Goal: Transaction & Acquisition: Purchase product/service

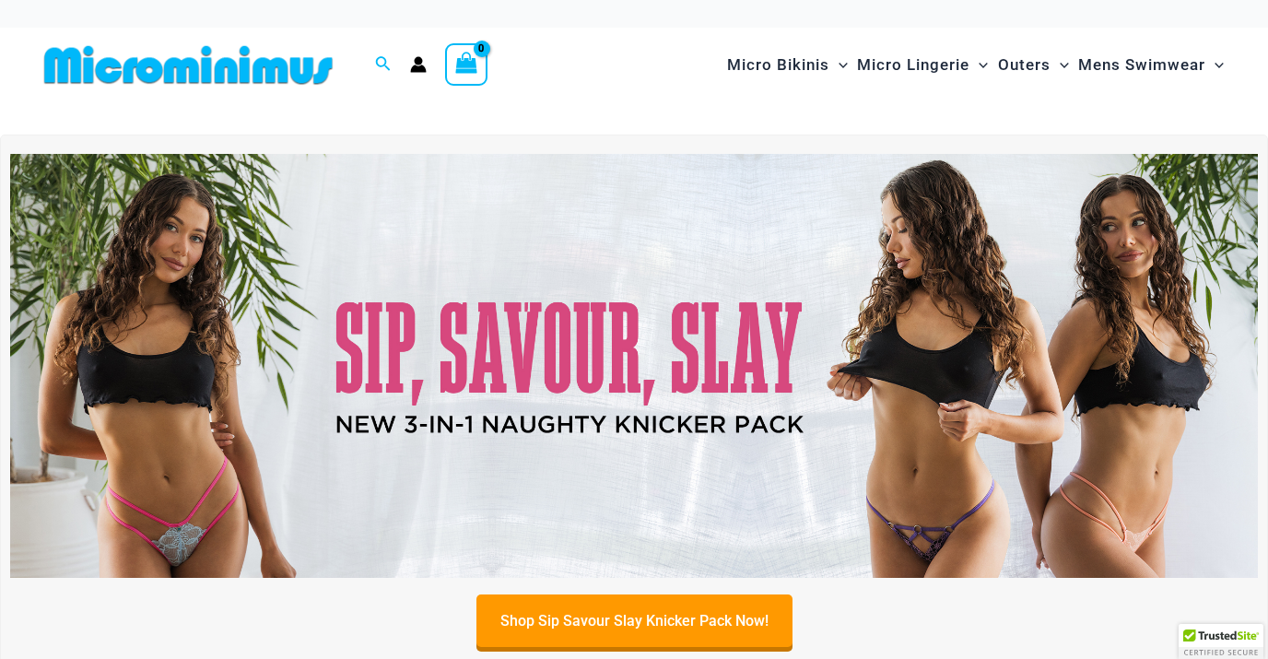
click at [469, 60] on icon "View Shopping Cart, empty" at bounding box center [466, 63] width 21 height 21
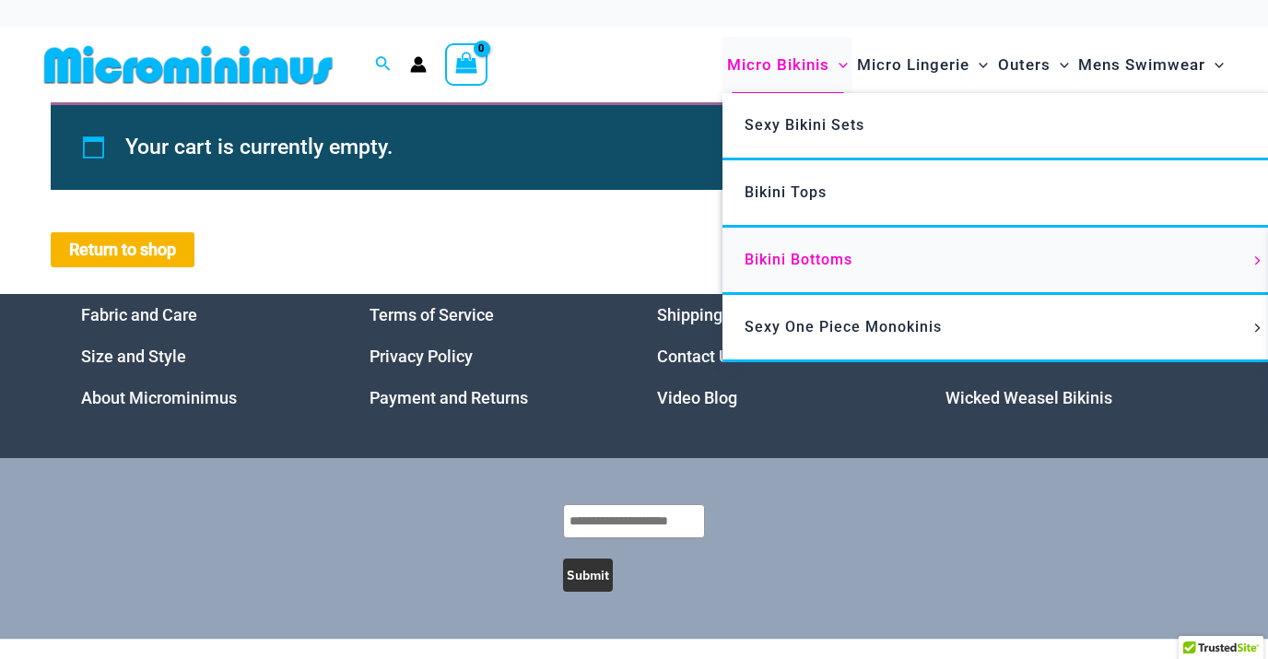
click at [791, 254] on span "Bikini Bottoms" at bounding box center [799, 260] width 108 height 18
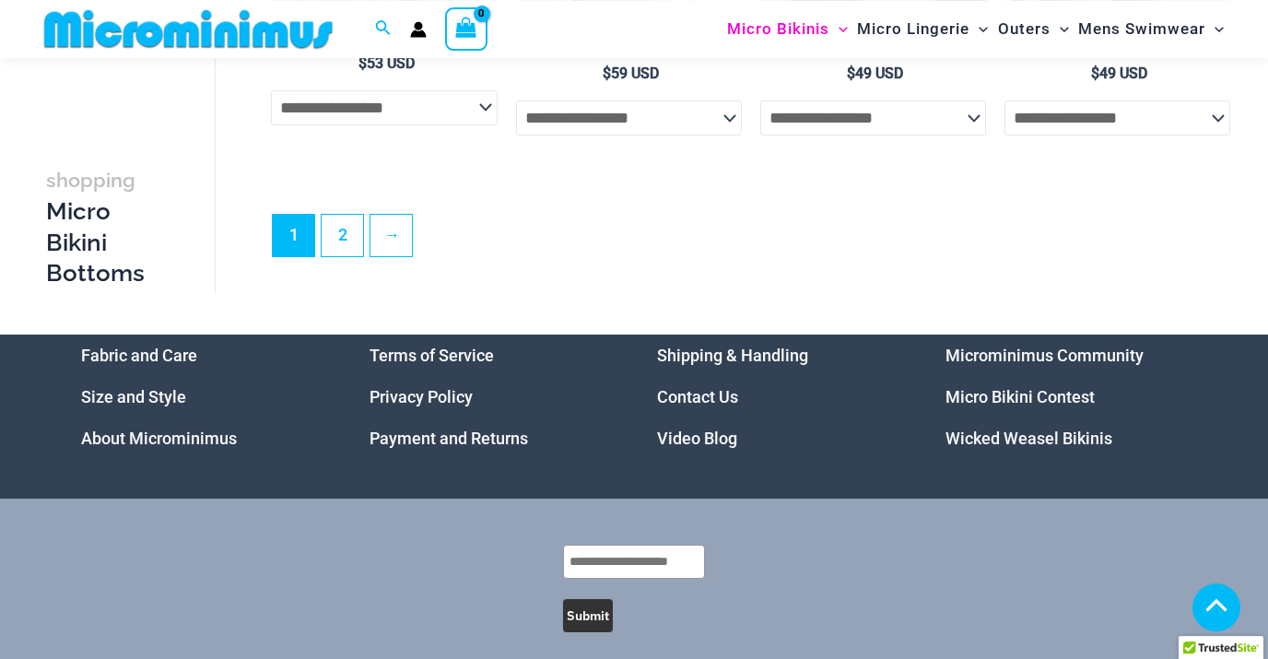
scroll to position [4993, 0]
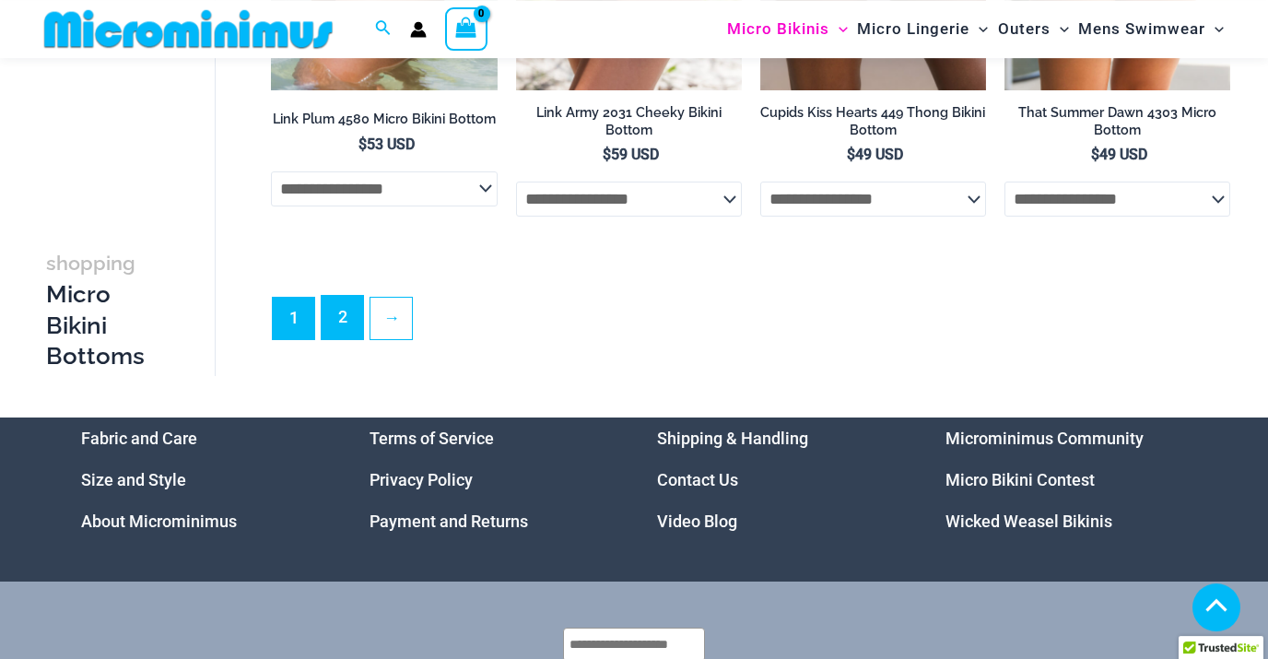
click at [347, 335] on link "2" at bounding box center [342, 317] width 41 height 43
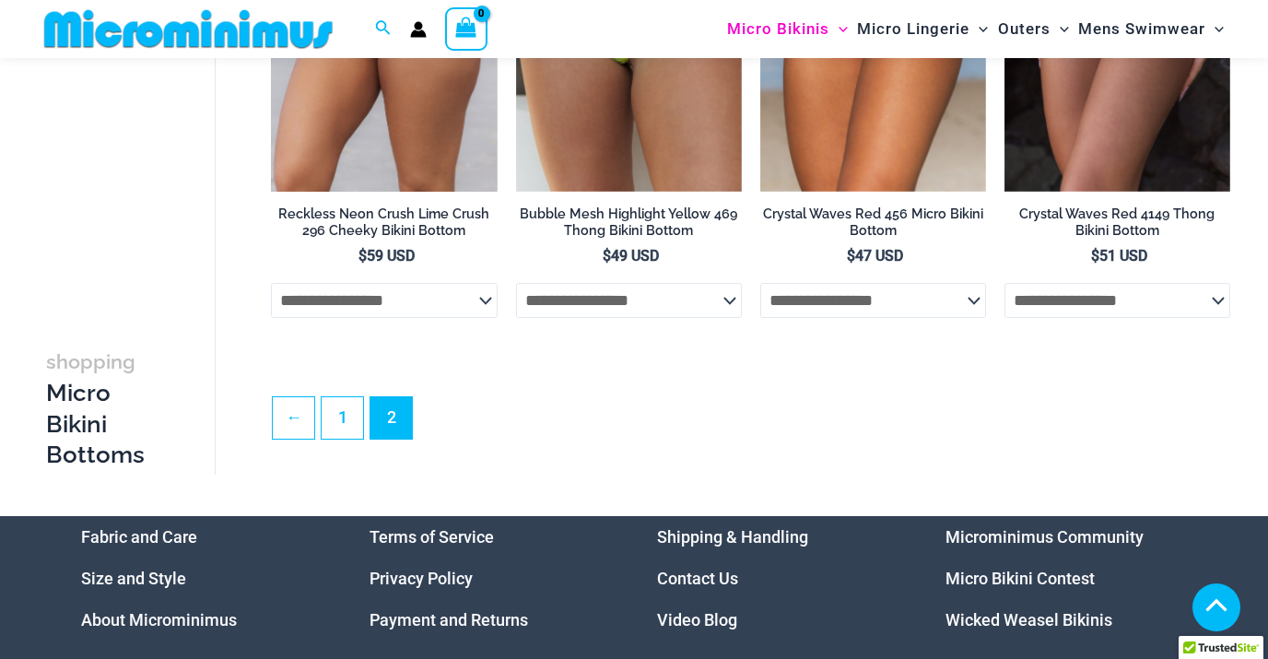
scroll to position [2263, 0]
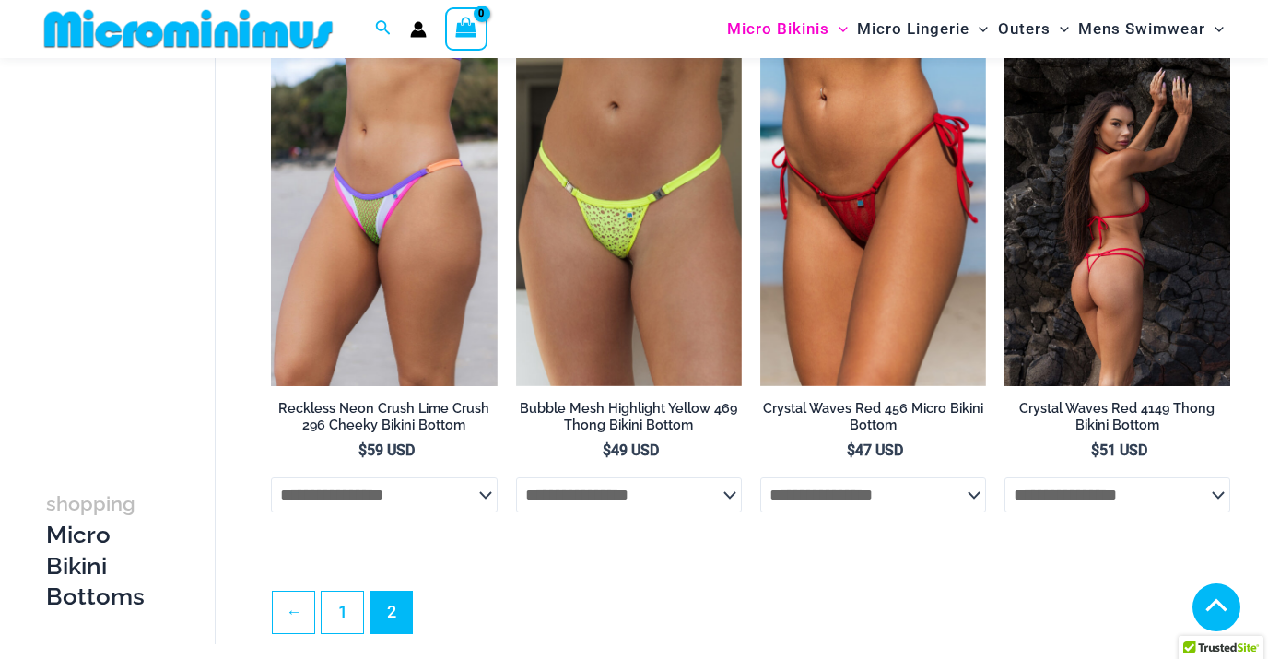
click at [1092, 295] on img at bounding box center [1118, 216] width 226 height 339
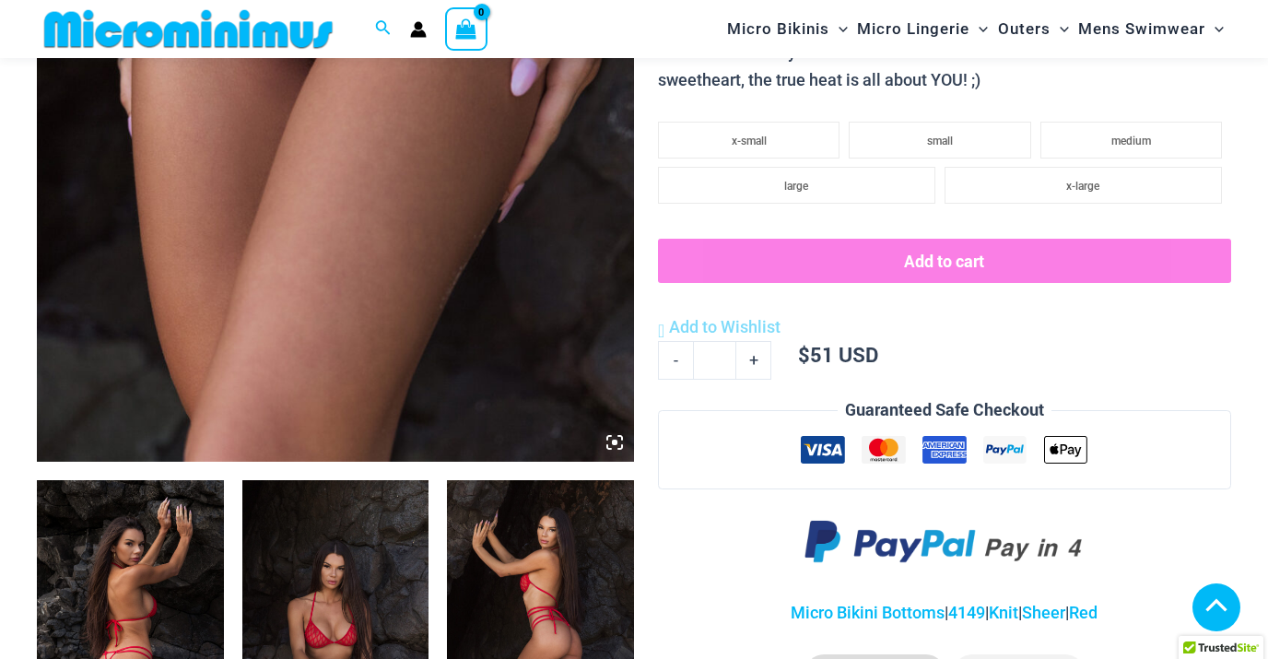
scroll to position [596, 0]
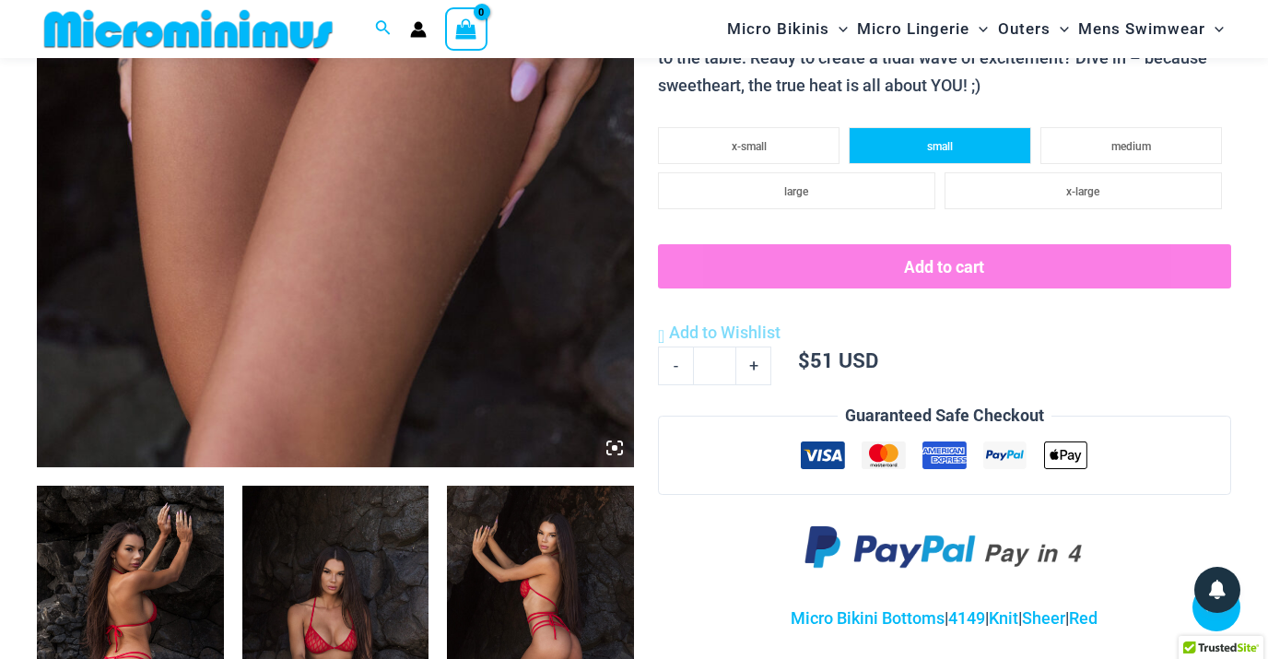
click at [912, 147] on li "small" at bounding box center [940, 145] width 182 height 37
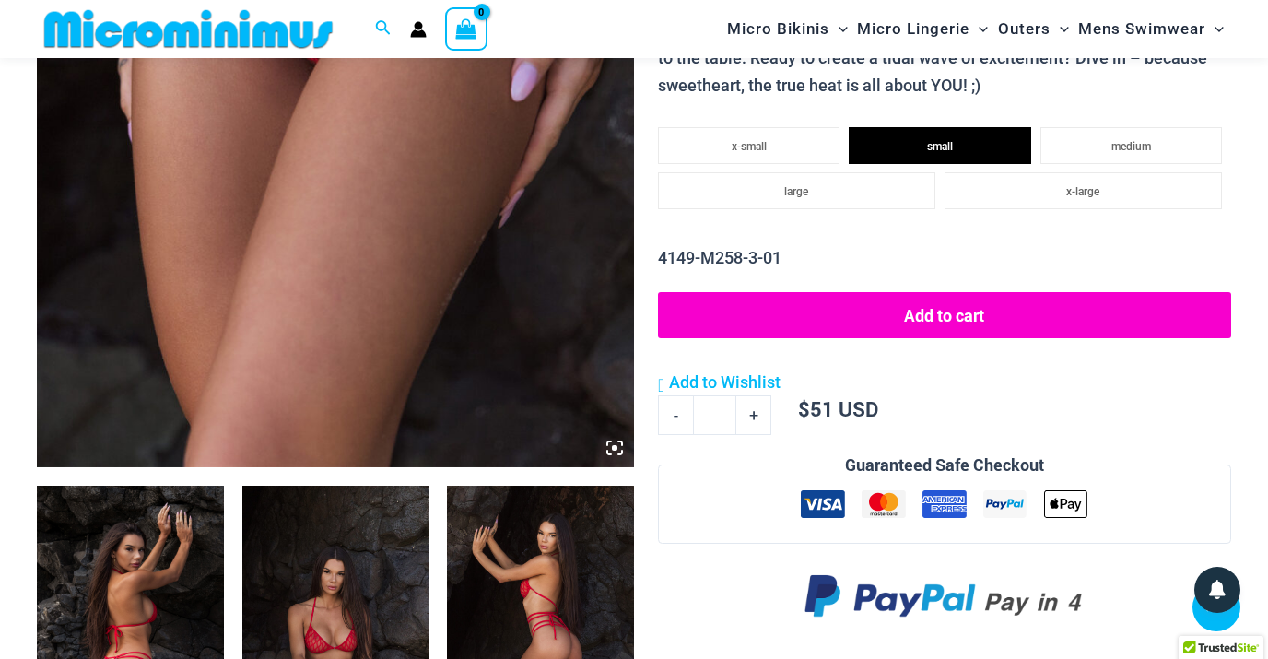
click at [932, 318] on button "Add to cart" at bounding box center [944, 315] width 573 height 46
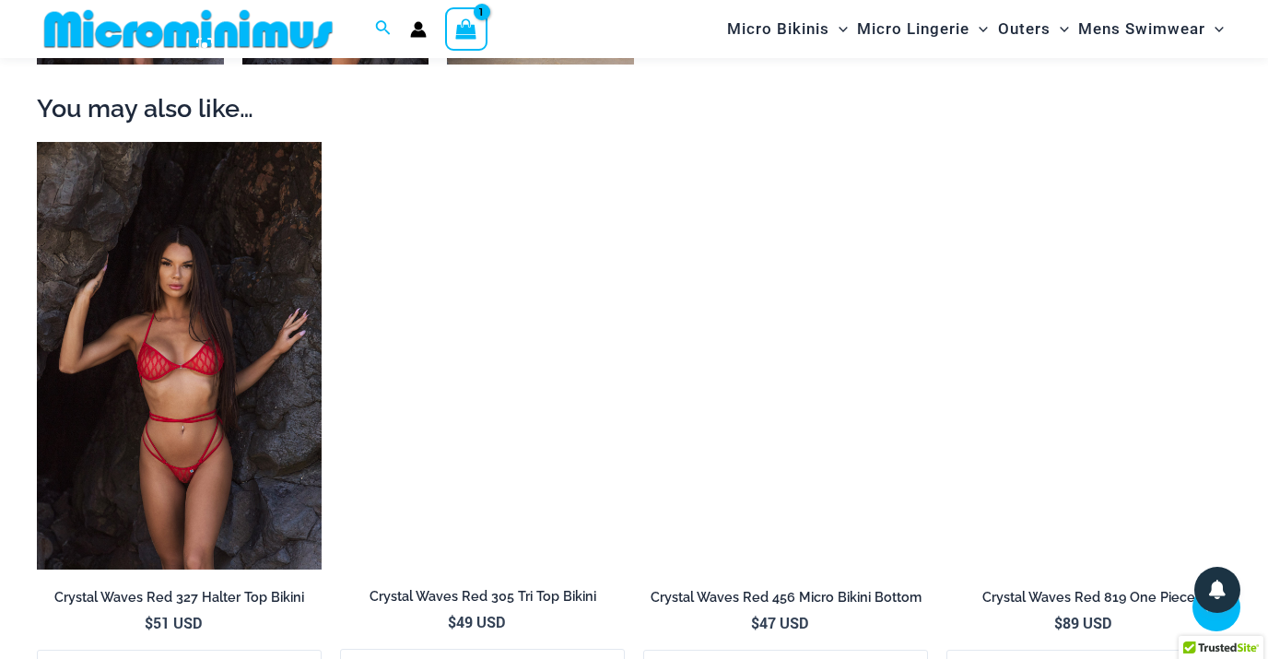
scroll to position [1600, 0]
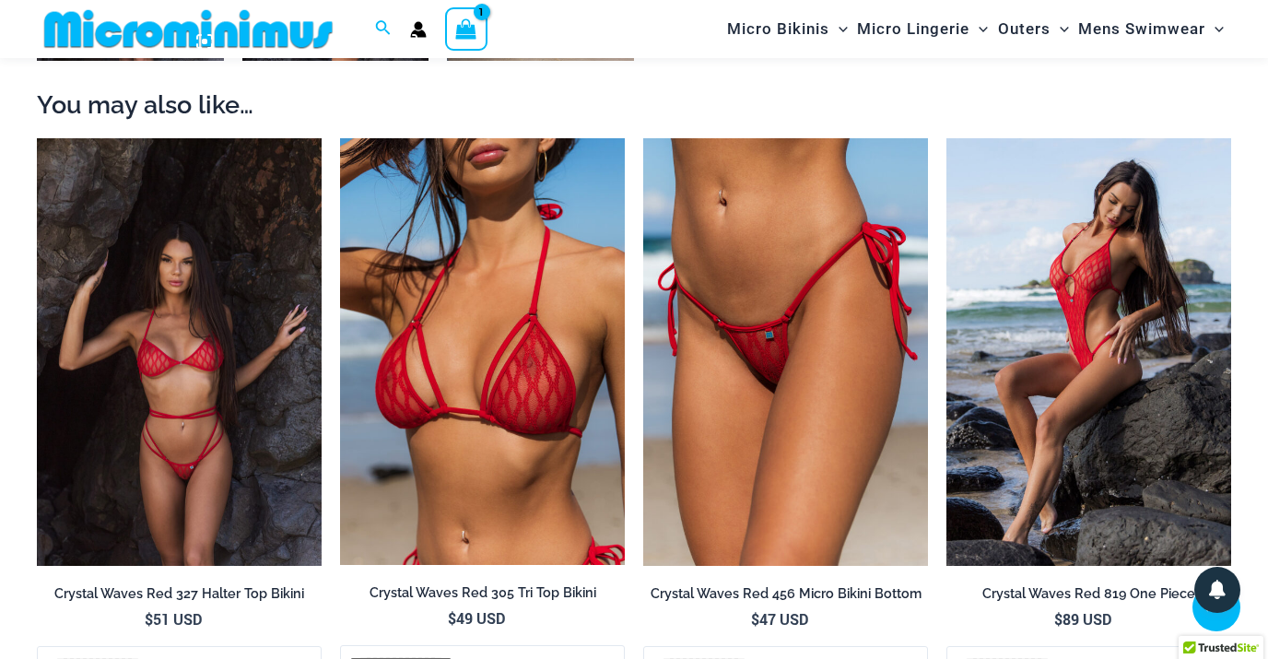
click at [189, 371] on img at bounding box center [179, 352] width 285 height 428
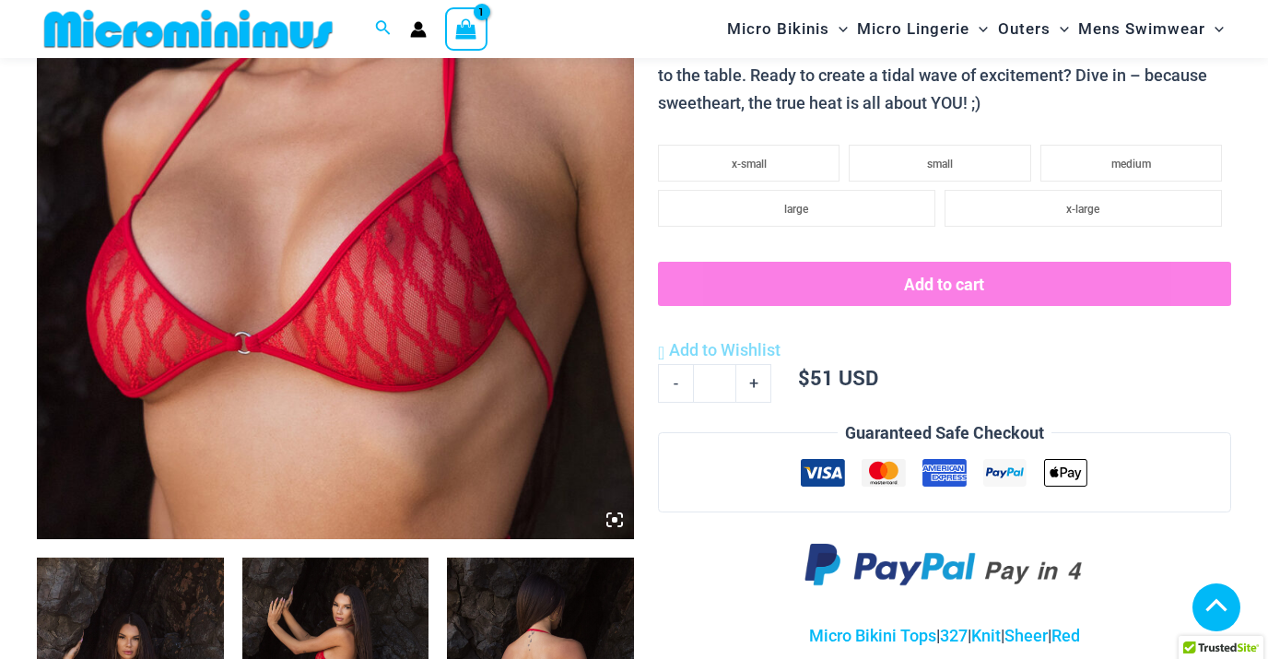
scroll to position [509, 0]
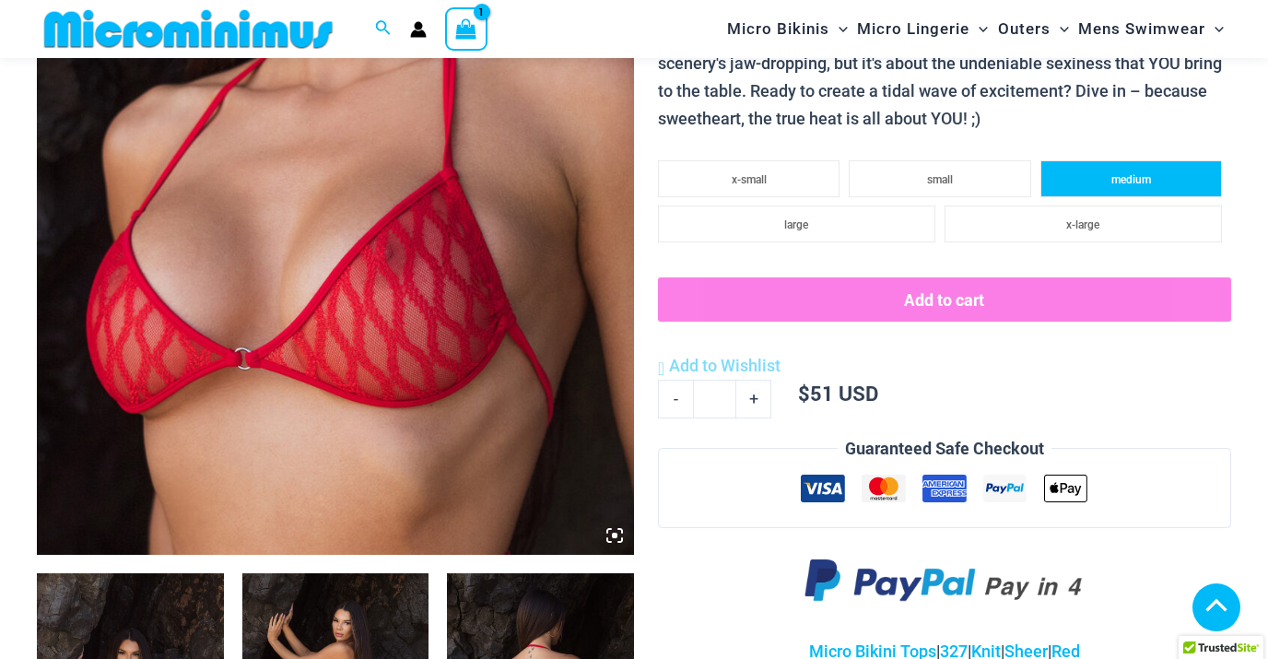
click at [1097, 178] on li "medium" at bounding box center [1132, 178] width 182 height 37
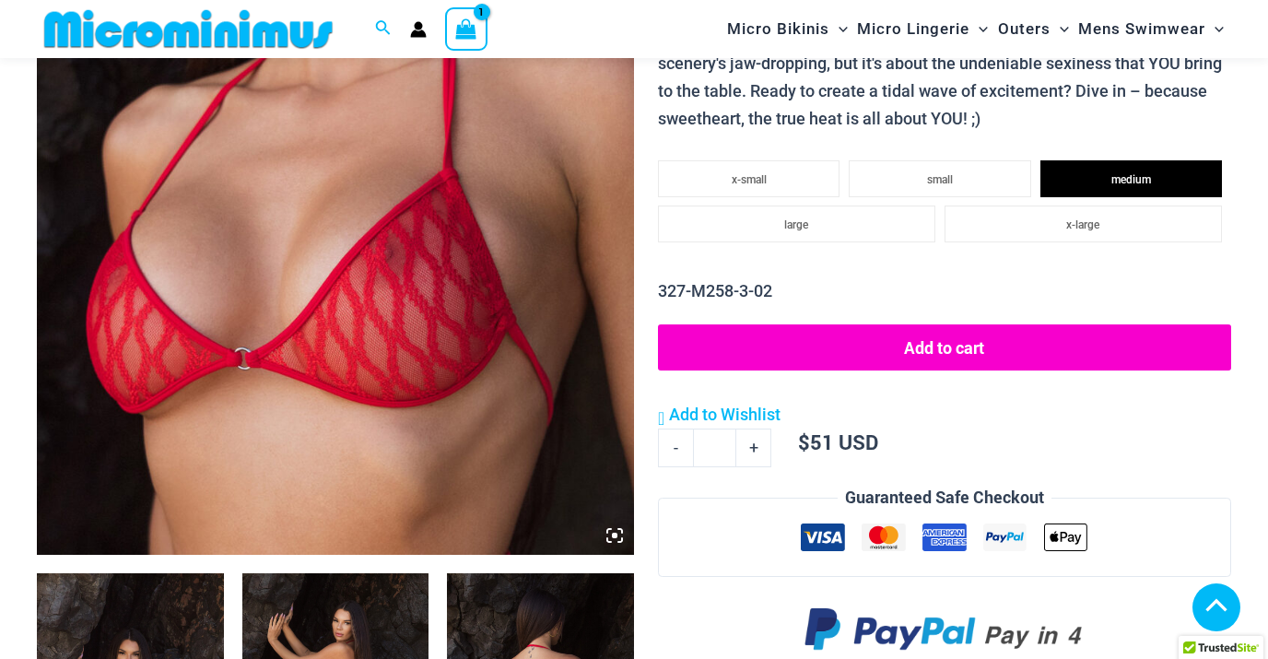
click at [955, 351] on button "Add to cart" at bounding box center [944, 347] width 573 height 46
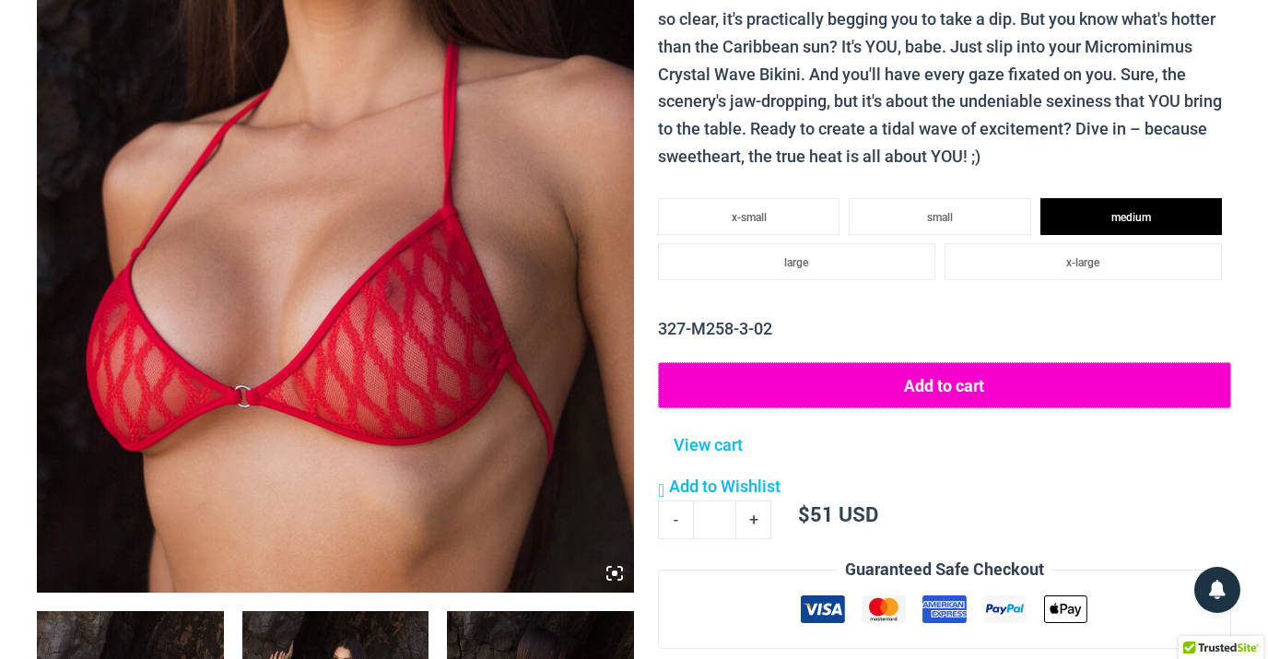
scroll to position [0, 0]
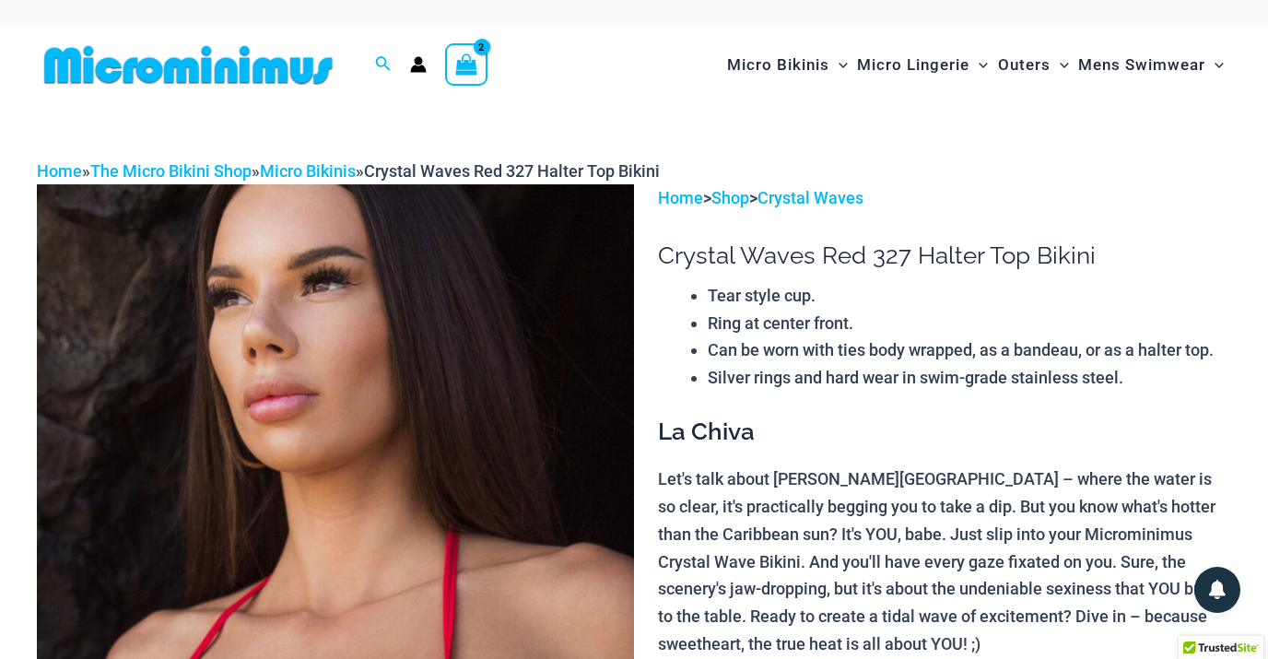
click at [421, 65] on icon "Account icon link" at bounding box center [418, 64] width 17 height 17
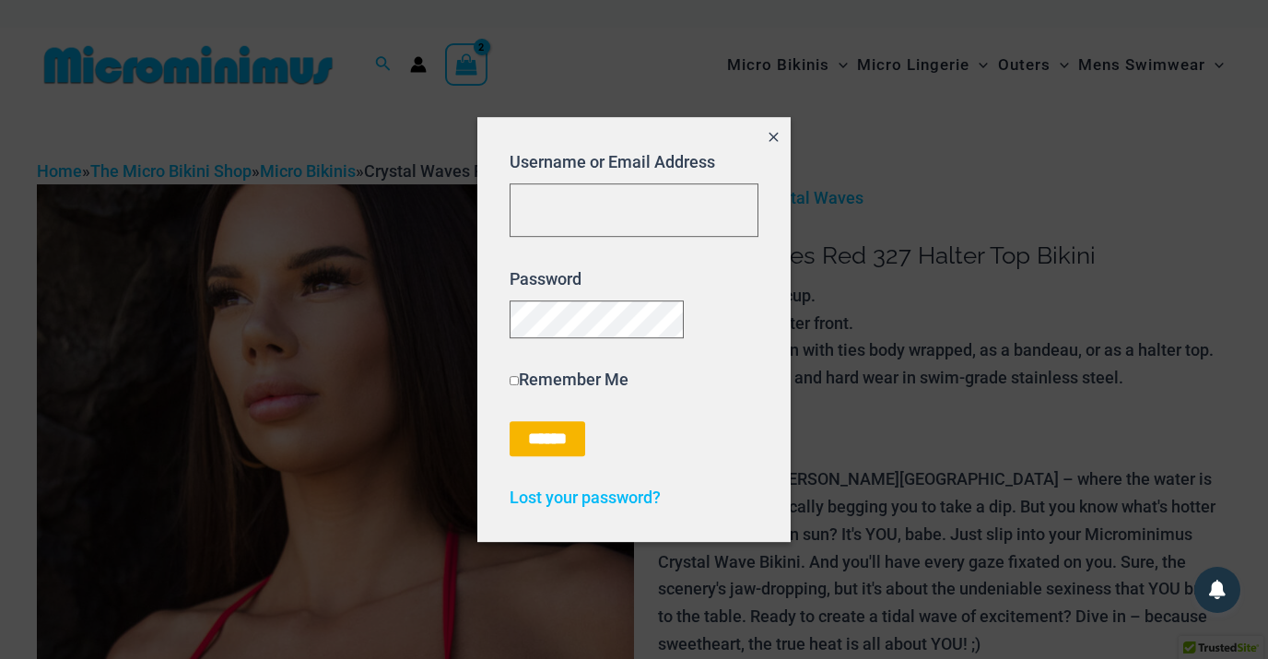
click at [771, 135] on icon "Close popup" at bounding box center [774, 137] width 16 height 16
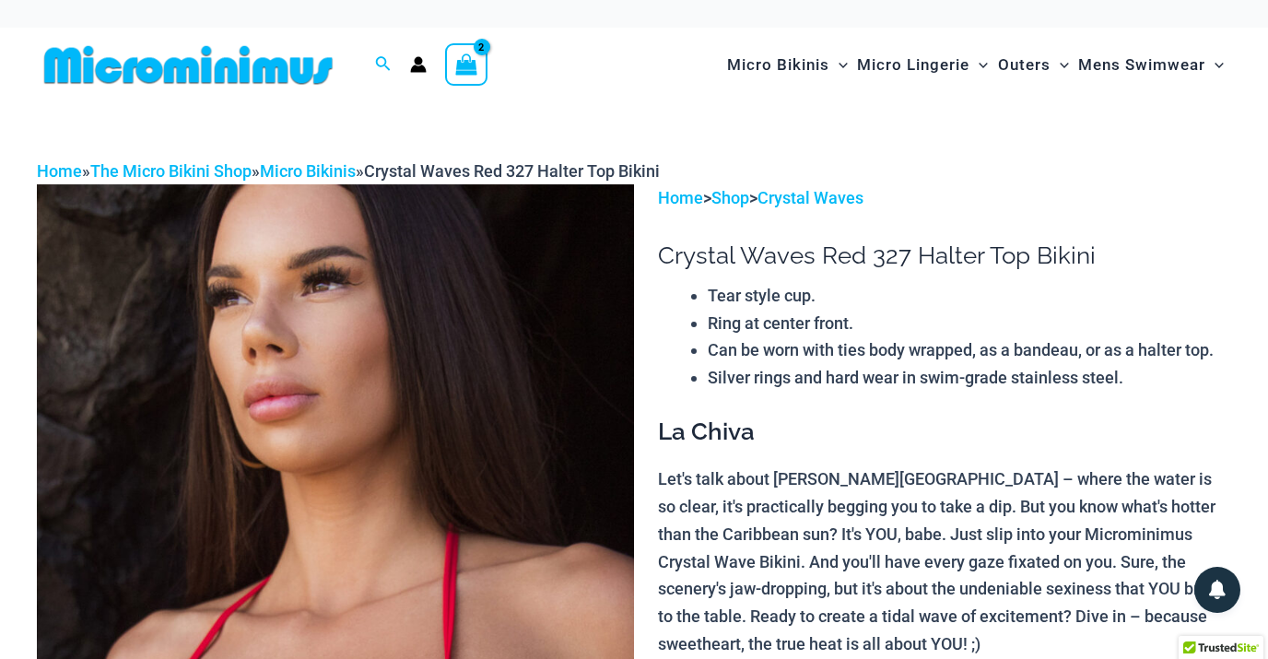
click at [466, 64] on icon "View Shopping Cart, 2 items" at bounding box center [466, 64] width 21 height 21
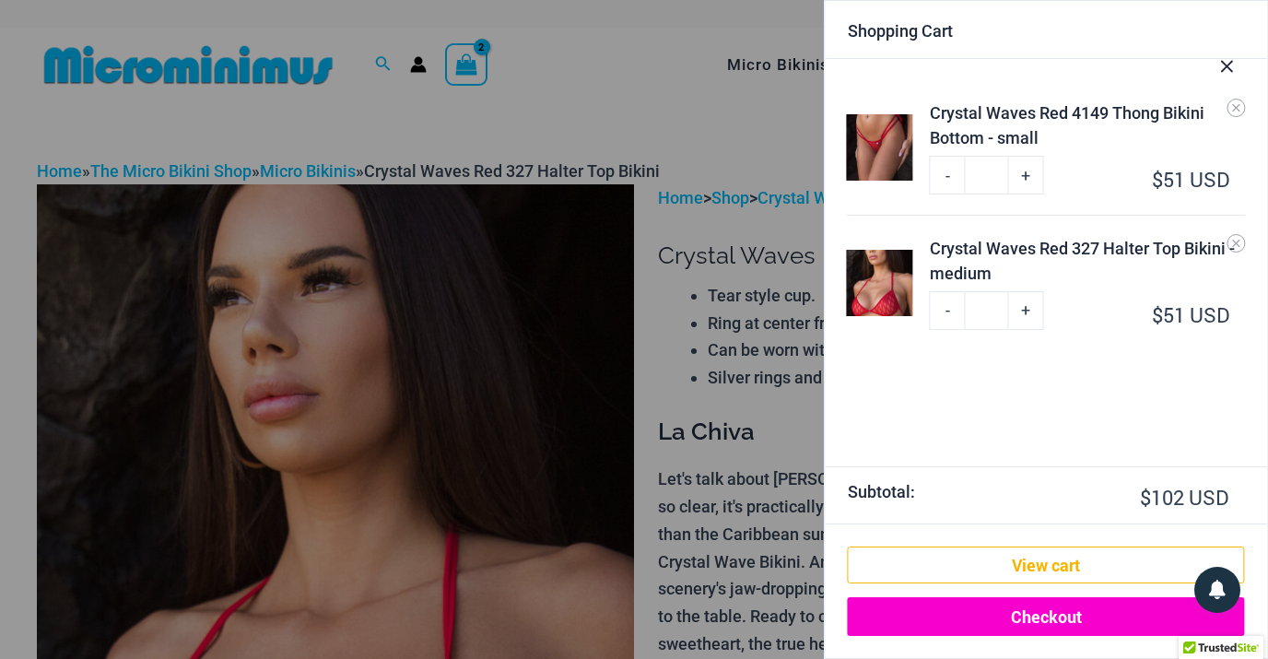
click at [1040, 627] on link "Checkout" at bounding box center [1046, 616] width 397 height 39
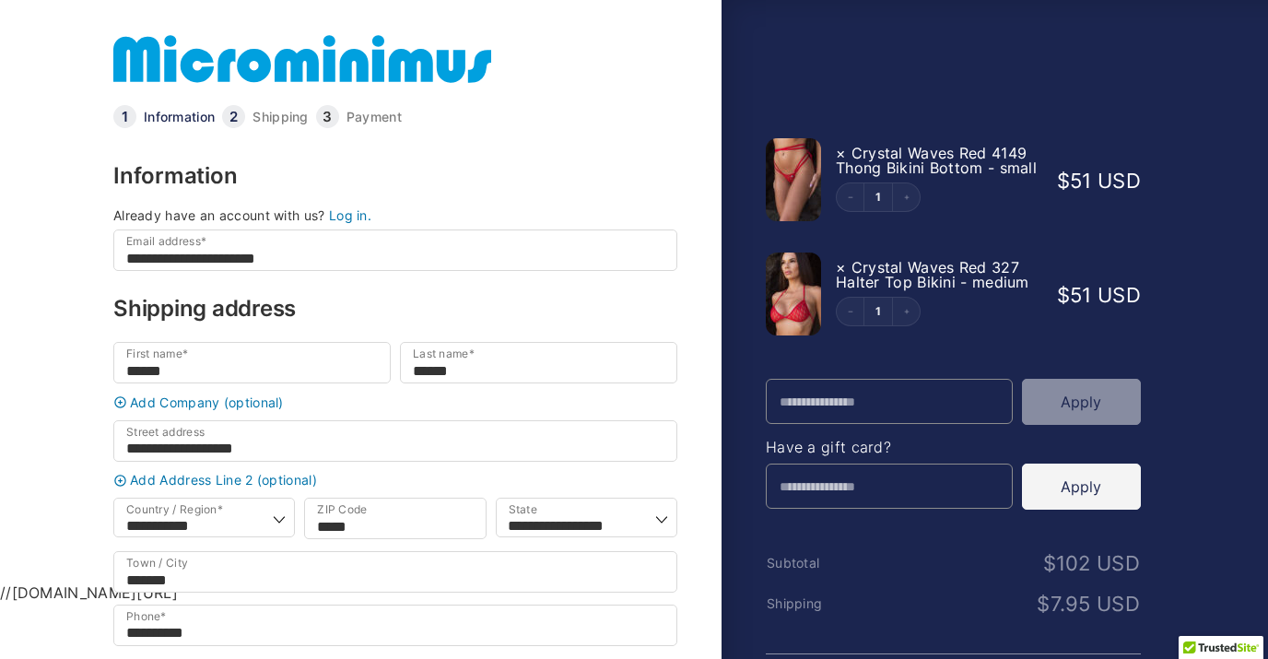
select select "**"
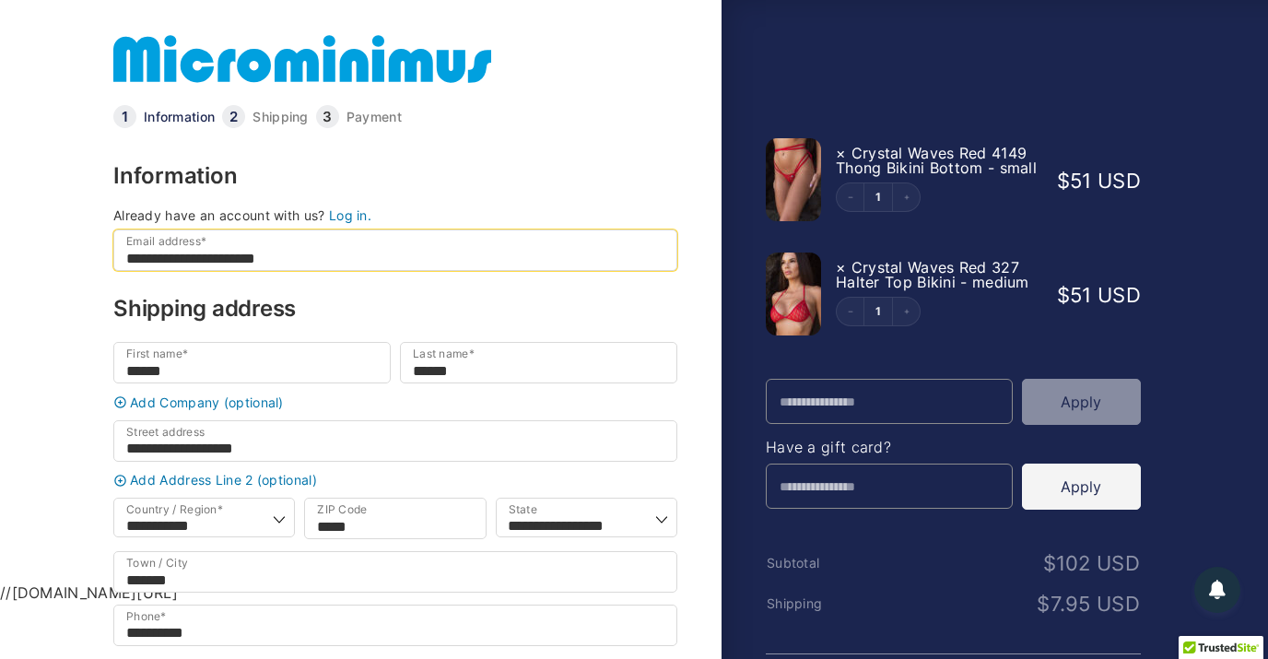
click at [365, 265] on input "**********" at bounding box center [395, 249] width 564 height 41
drag, startPoint x: 356, startPoint y: 258, endPoint x: 63, endPoint y: 263, distance: 293.1
click at [113, 263] on input "**********" at bounding box center [395, 249] width 564 height 41
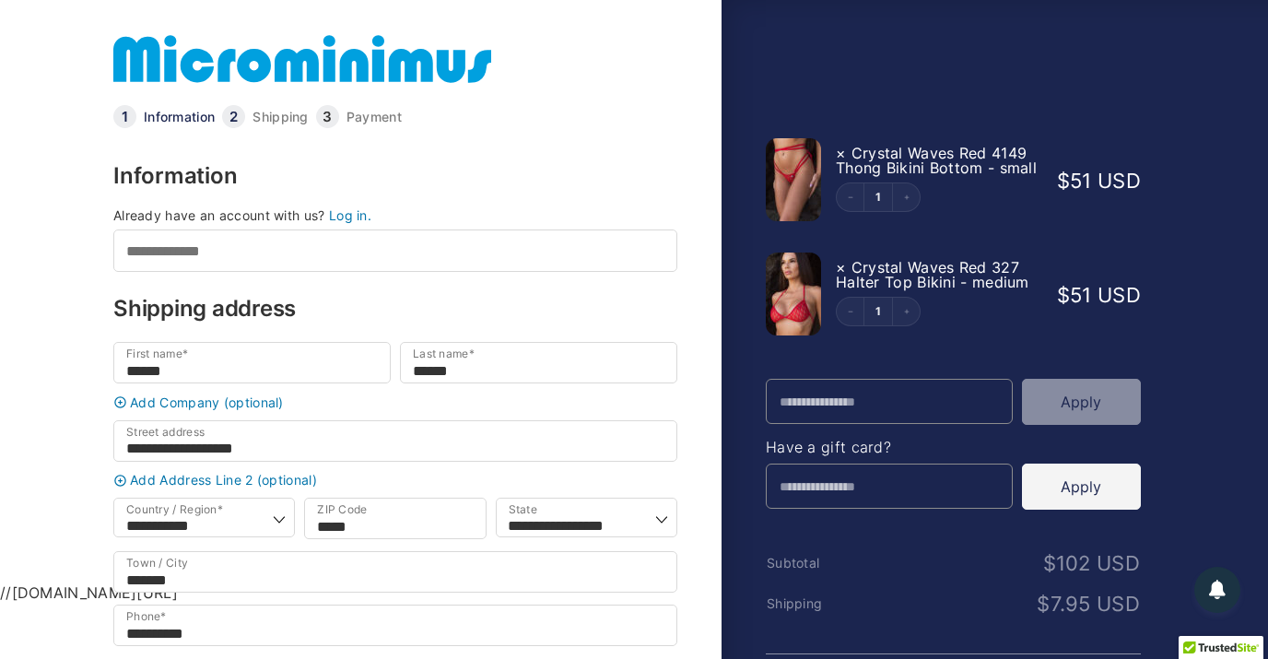
click at [347, 191] on div "**********" at bounding box center [395, 466] width 564 height 633
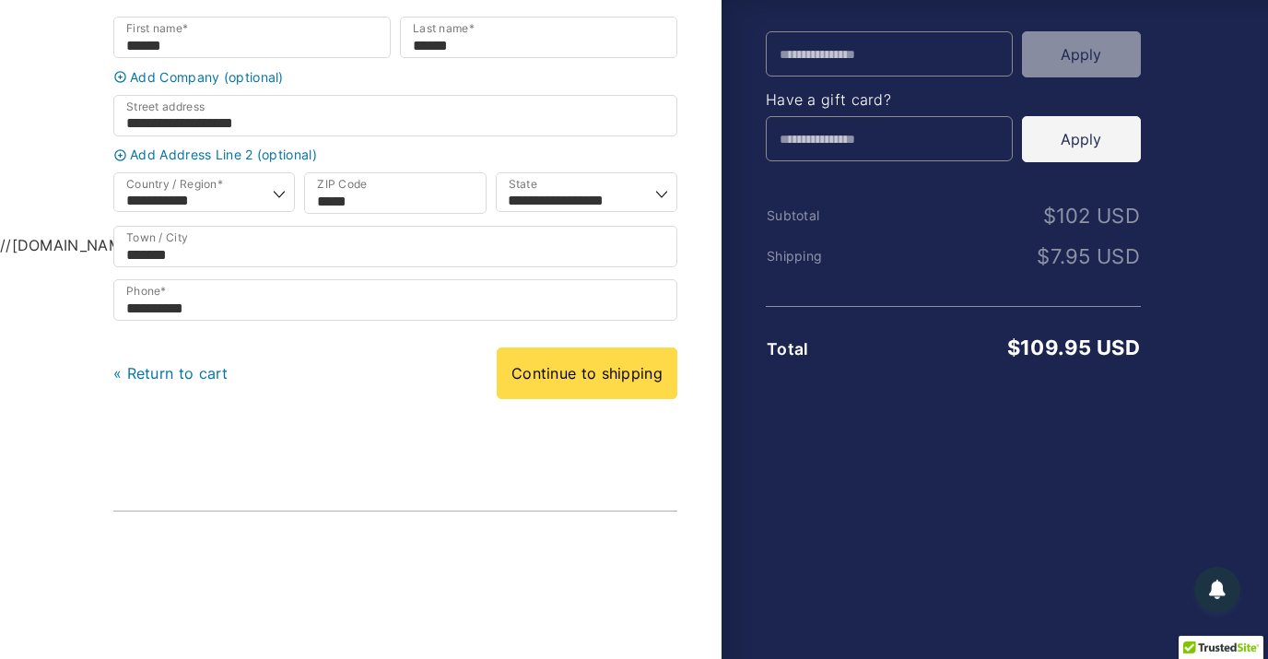
scroll to position [161, 0]
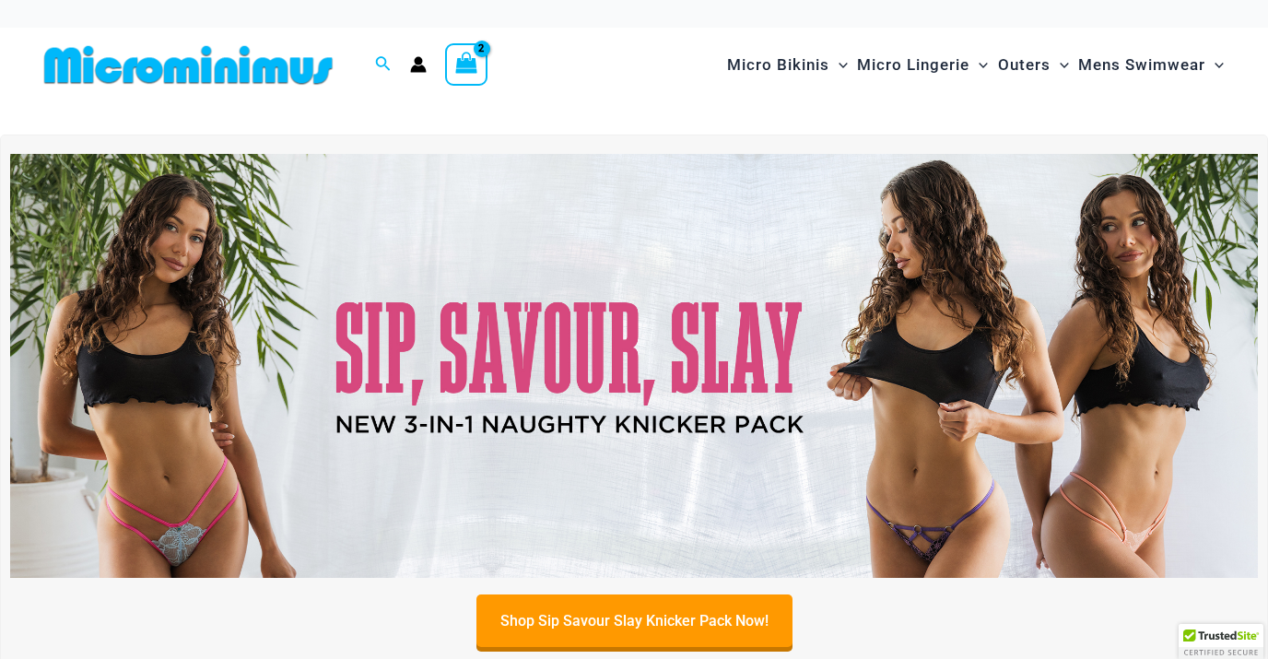
click at [420, 62] on circle "Account icon link" at bounding box center [419, 61] width 8 height 8
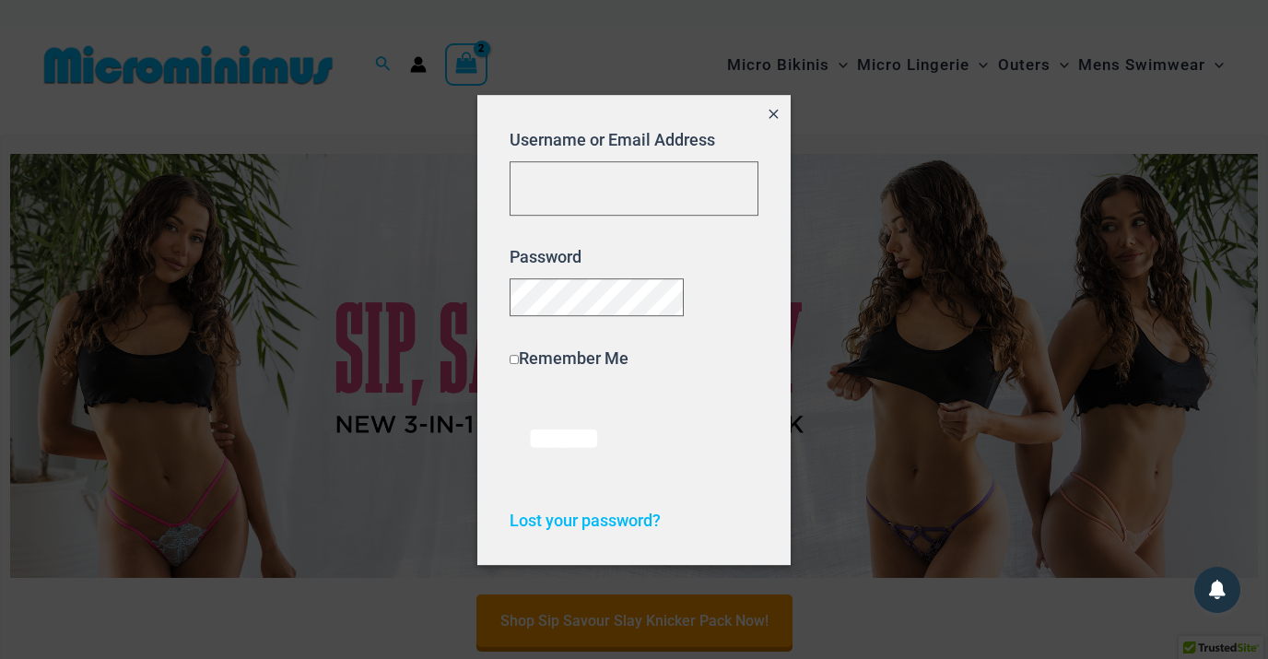
click at [773, 106] on icon "Close popup" at bounding box center [774, 114] width 16 height 16
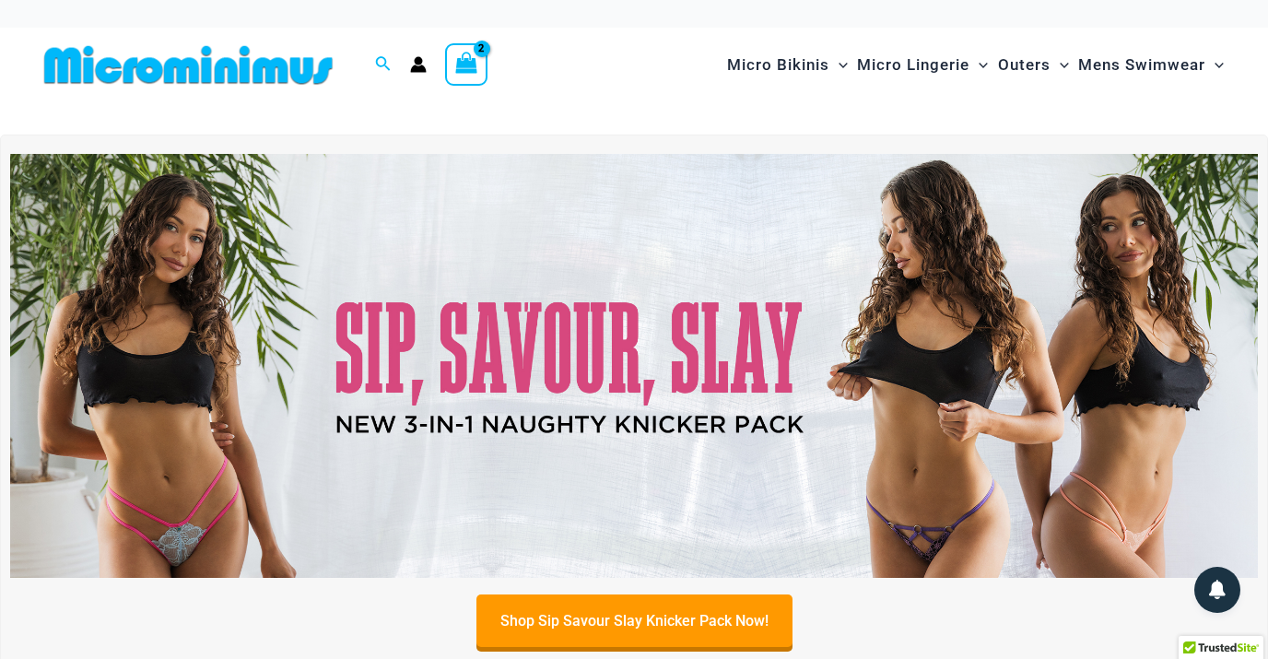
click at [468, 60] on icon "View Shopping Cart, 2 items" at bounding box center [466, 63] width 21 height 21
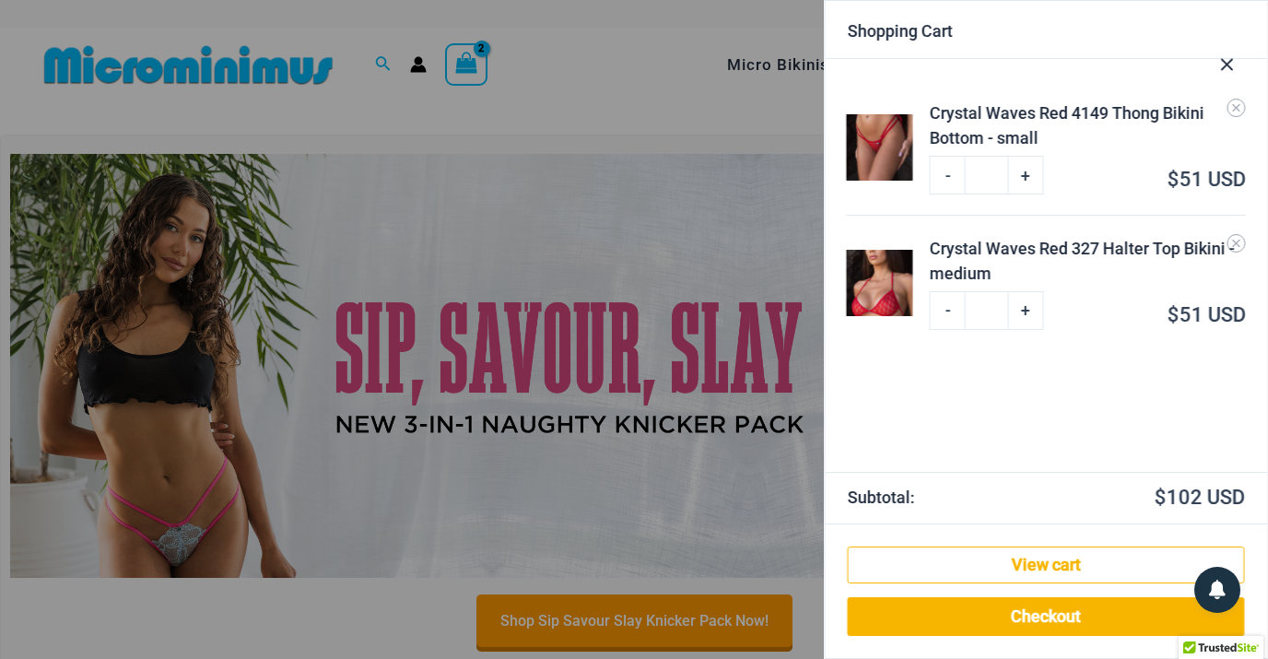
click at [1237, 105] on button "Close Cart Drawer" at bounding box center [1226, 62] width 81 height 91
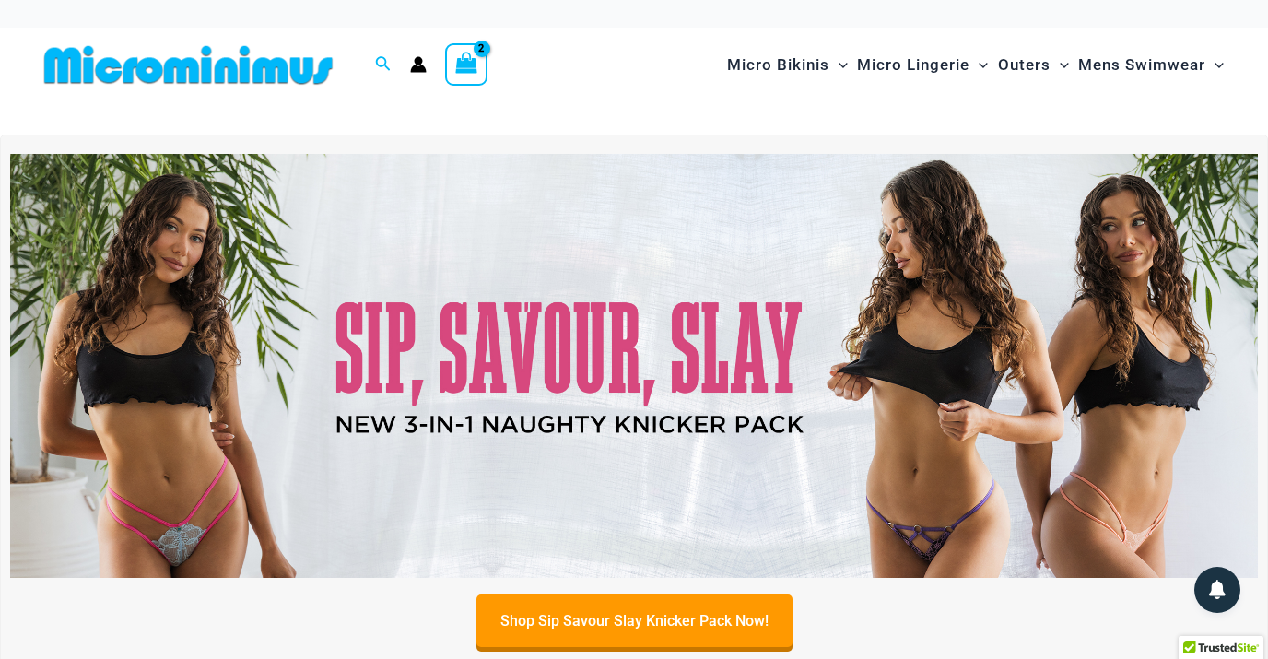
click at [476, 64] on icon "View Shopping Cart, 2 items" at bounding box center [465, 62] width 21 height 21
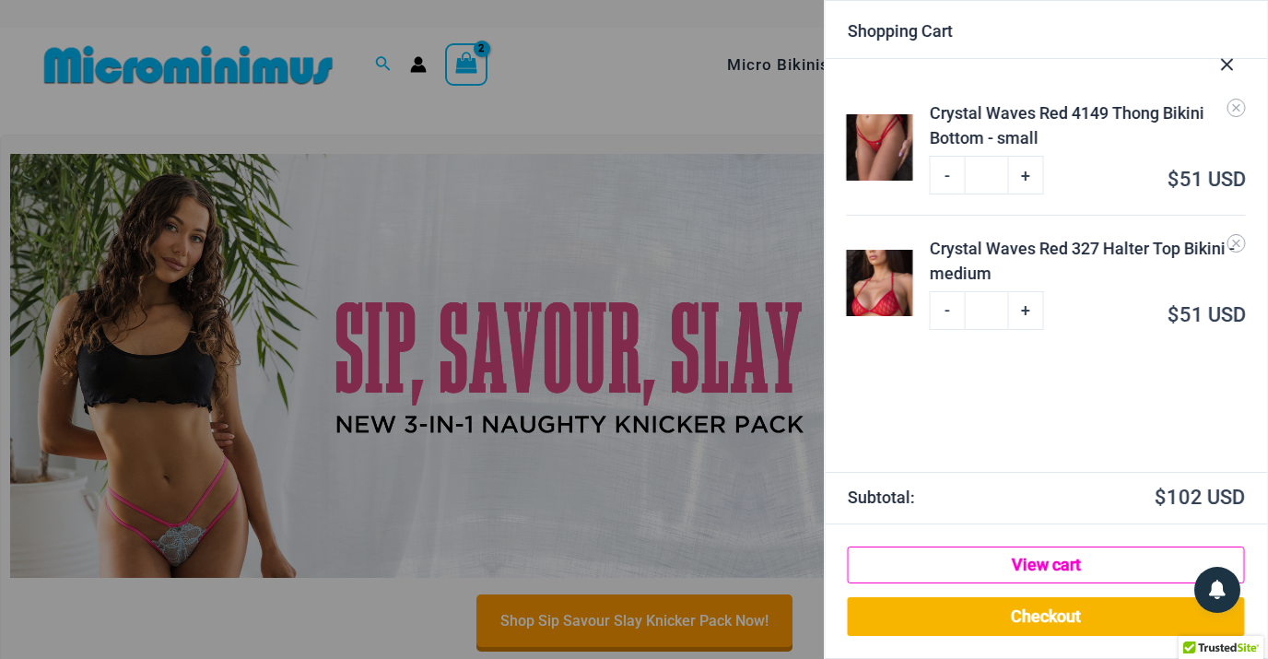
click at [1077, 563] on link "View cart" at bounding box center [1046, 565] width 397 height 37
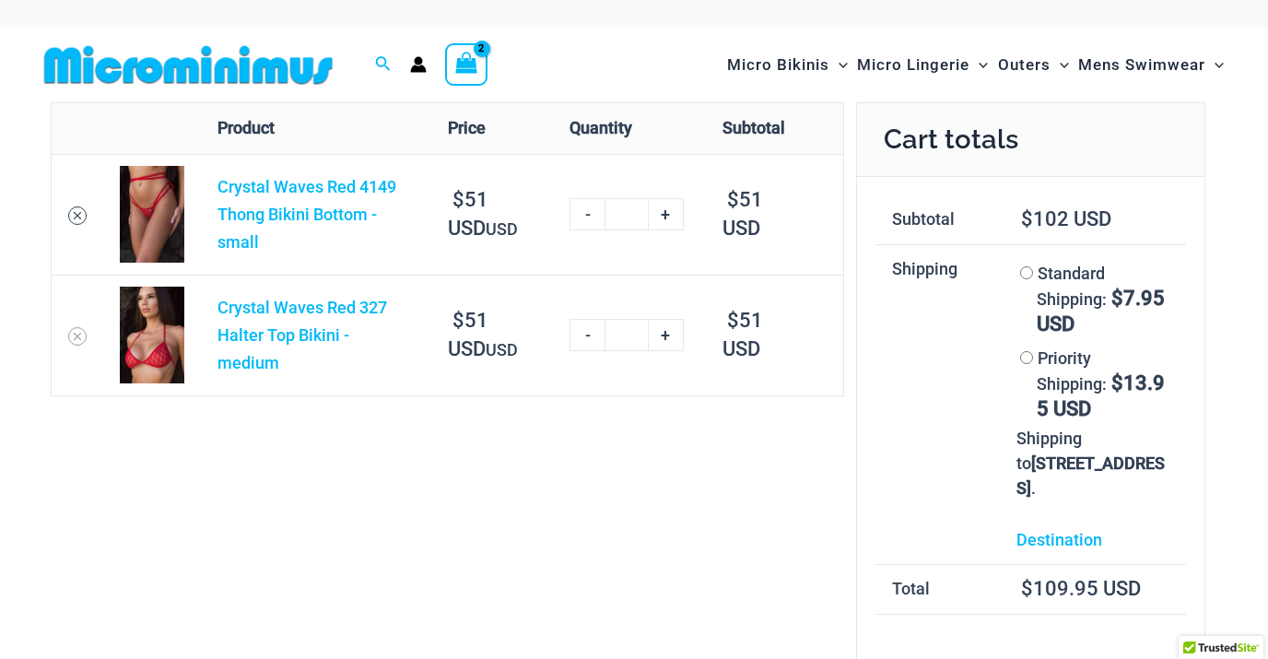
click at [73, 216] on icon "Remove Crystal Waves Red 4149 Thong Bikini Bottom - small from cart" at bounding box center [77, 215] width 13 height 13
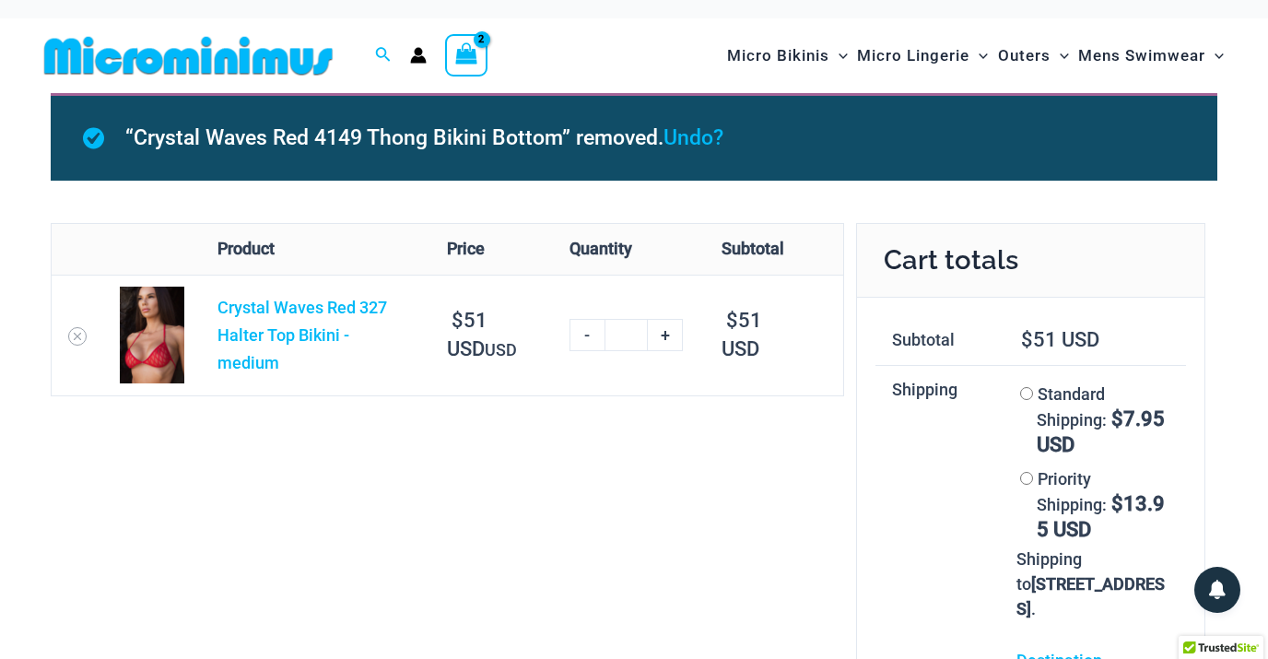
scroll to position [10, 0]
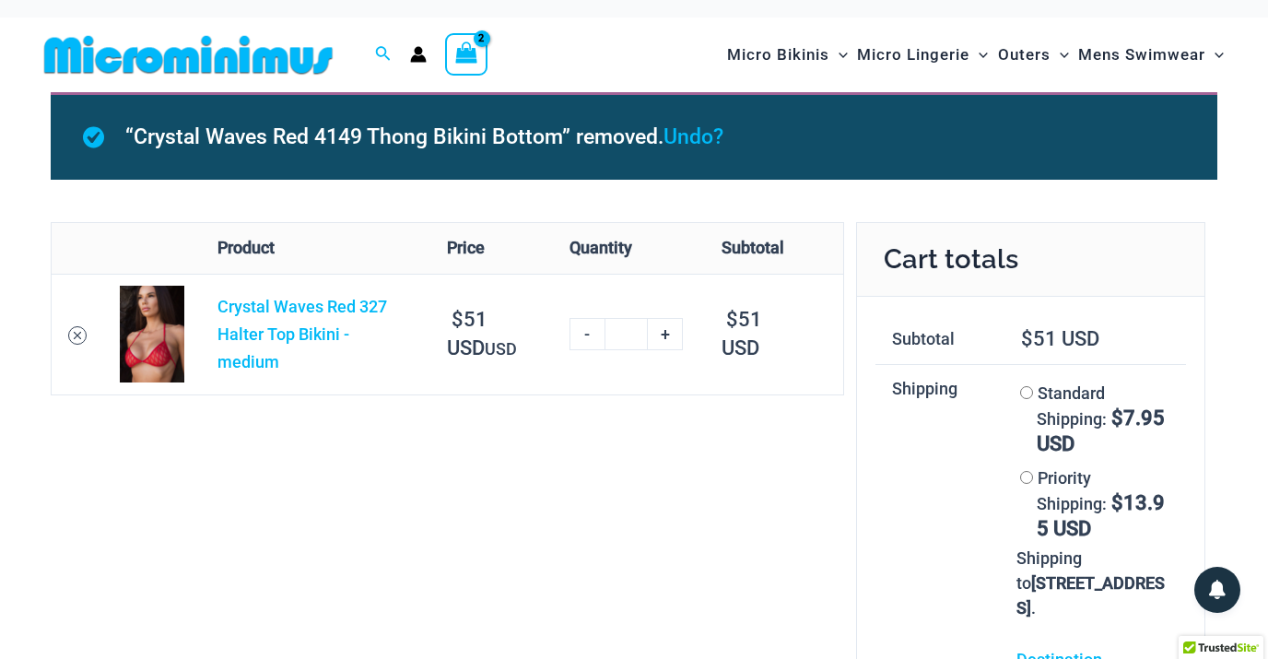
click at [76, 333] on icon "Remove Crystal Waves Red 327 Halter Top Bikini - medium from cart" at bounding box center [77, 335] width 13 height 13
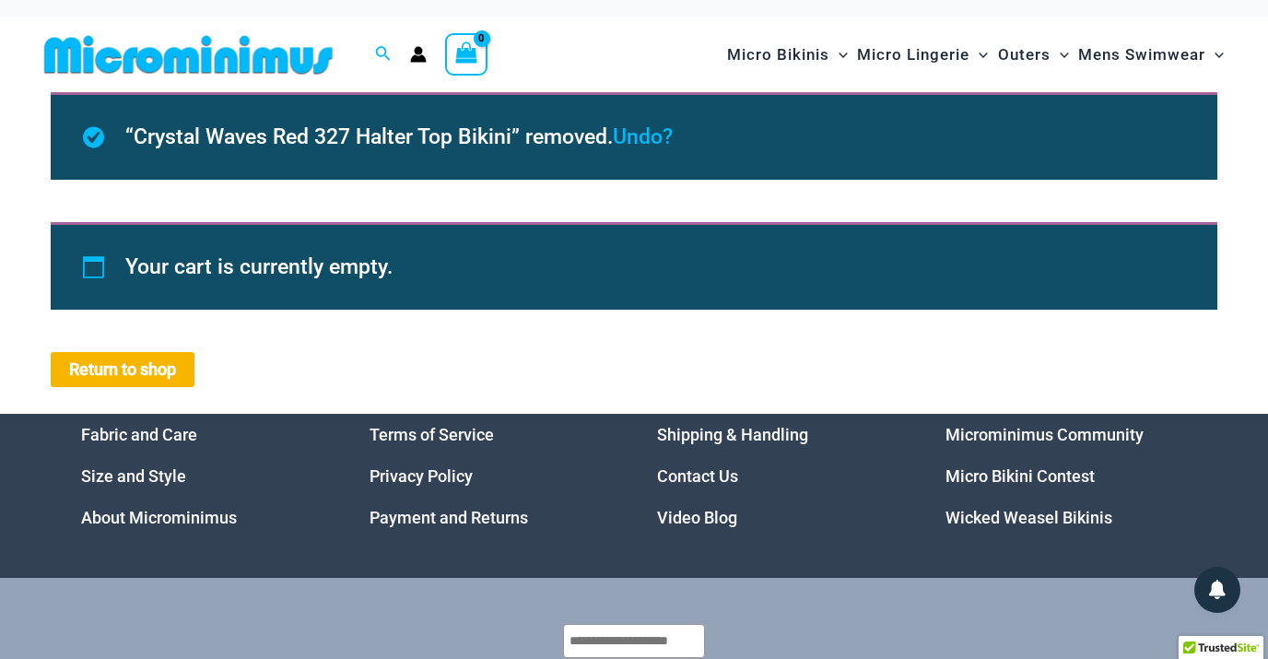
scroll to position [0, 0]
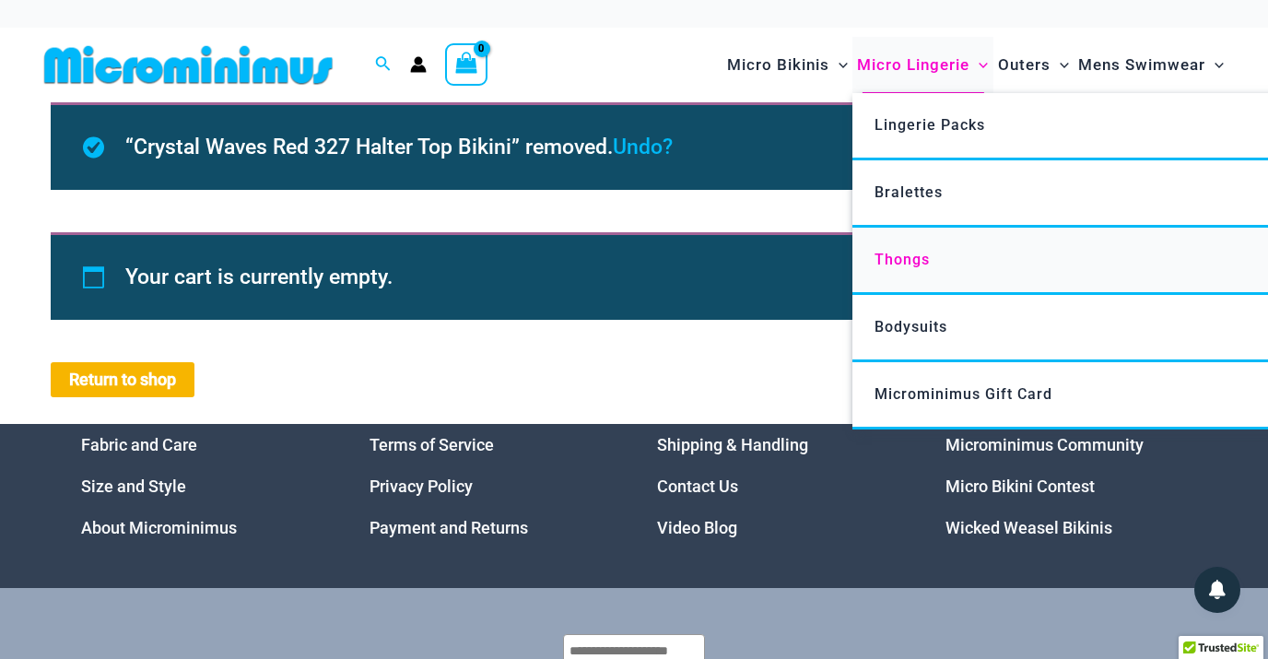
click at [923, 255] on span "Thongs" at bounding box center [902, 260] width 55 height 18
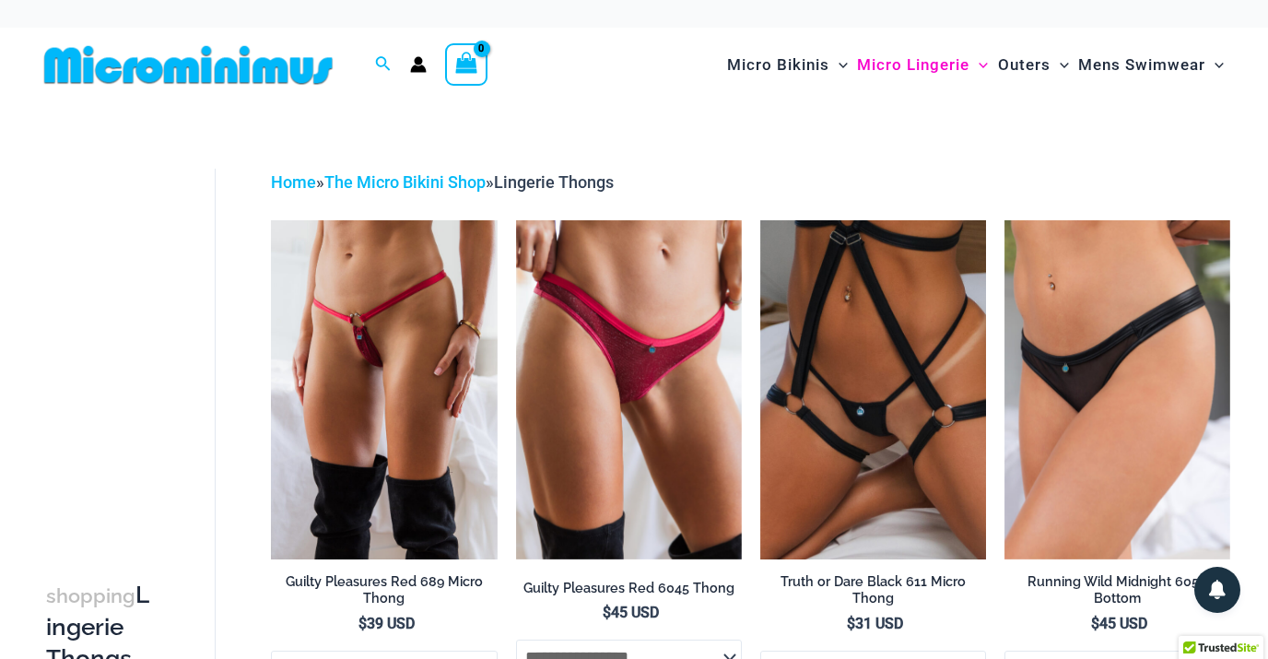
click at [243, 77] on img at bounding box center [188, 64] width 303 height 41
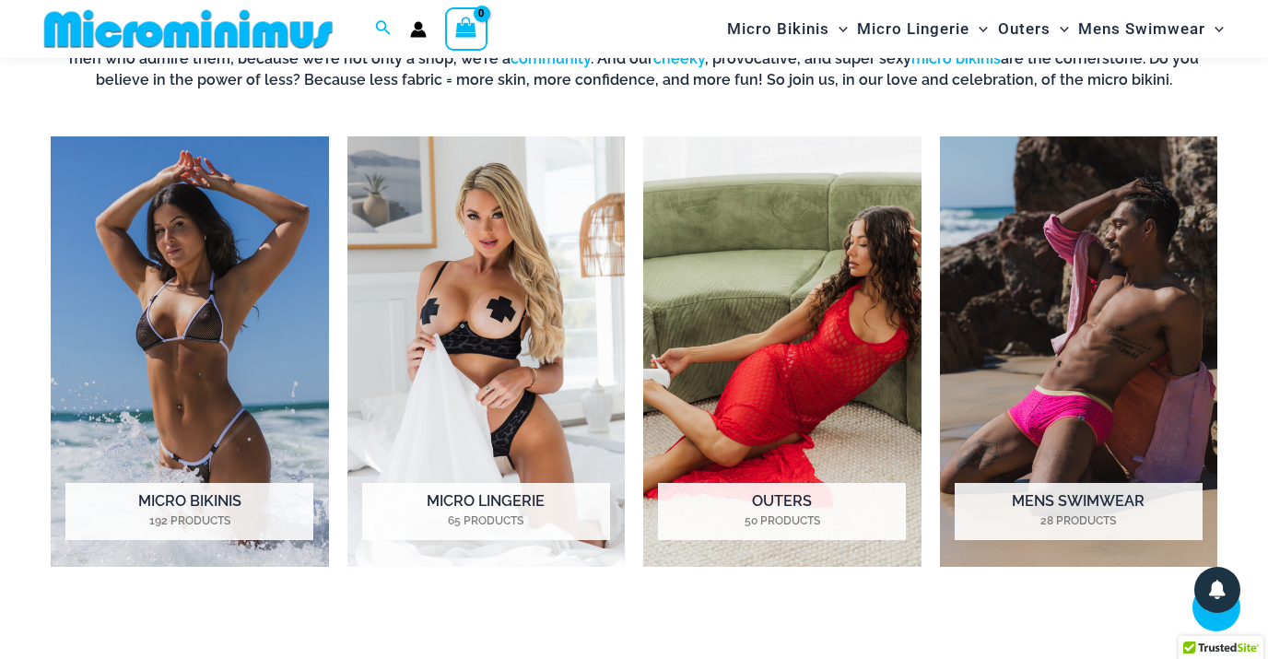
scroll to position [798, 0]
